Goal: Find specific page/section: Find specific page/section

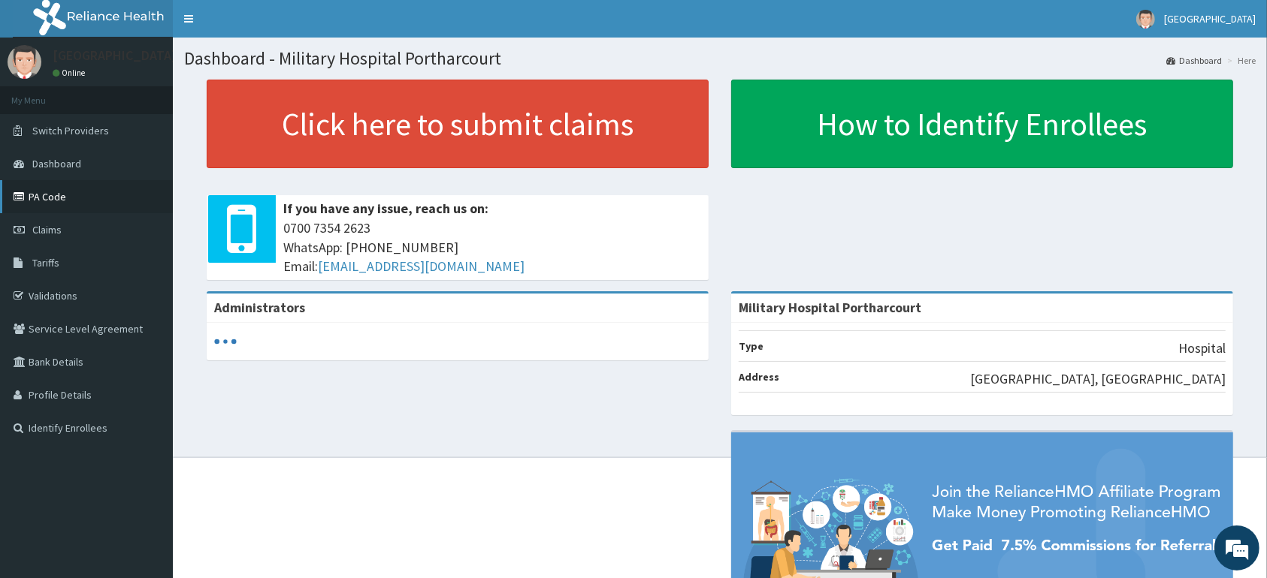
click at [71, 191] on link "PA Code" at bounding box center [86, 196] width 173 height 33
click at [59, 201] on link "PA Code" at bounding box center [86, 196] width 173 height 33
click at [56, 200] on link "PA Code" at bounding box center [86, 196] width 173 height 33
